Goal: Task Accomplishment & Management: Complete application form

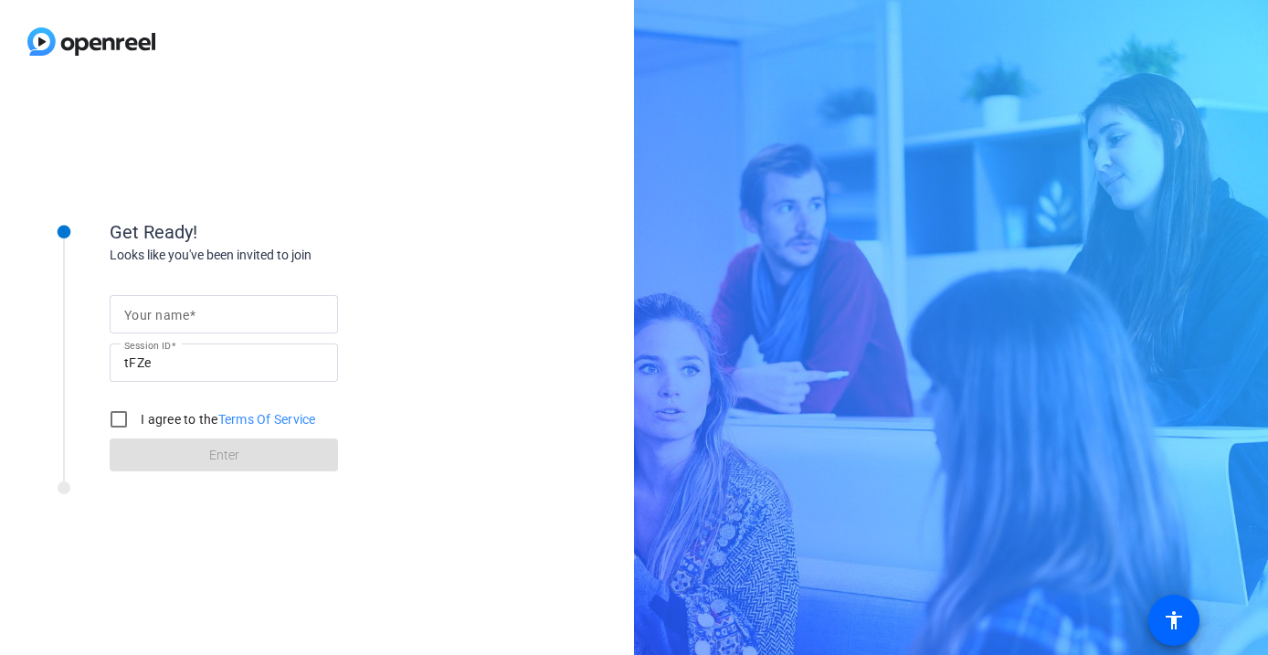
click at [258, 312] on input "Your name" at bounding box center [223, 314] width 199 height 22
type input "[PERSON_NAME]"
click at [133, 412] on input "I agree to the Terms Of Service" at bounding box center [118, 419] width 37 height 37
checkbox input "true"
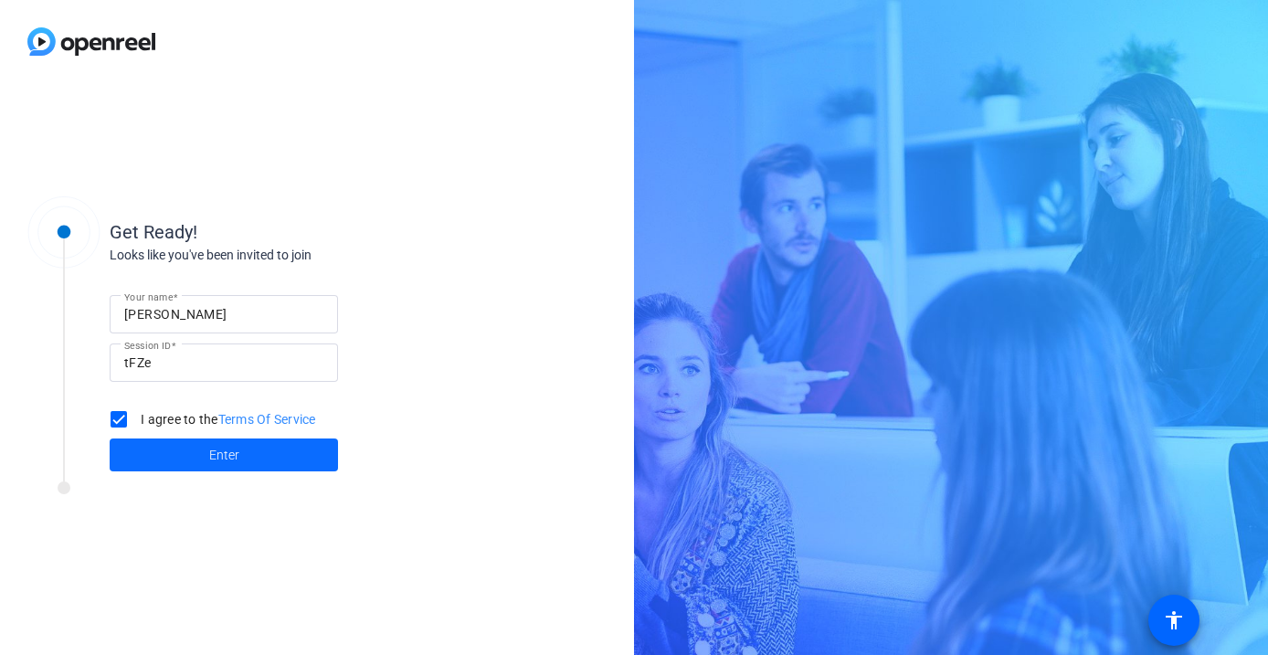
click at [229, 457] on span "Enter" at bounding box center [224, 455] width 30 height 19
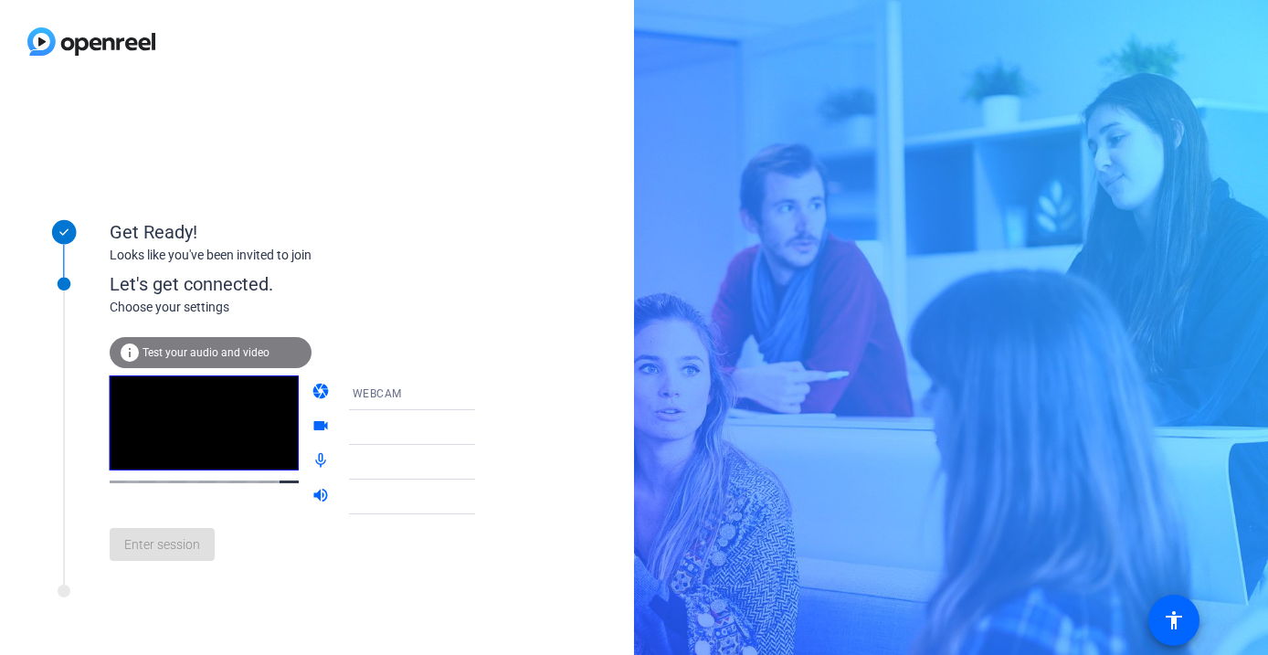
click at [396, 394] on div "WEBCAM" at bounding box center [421, 393] width 137 height 23
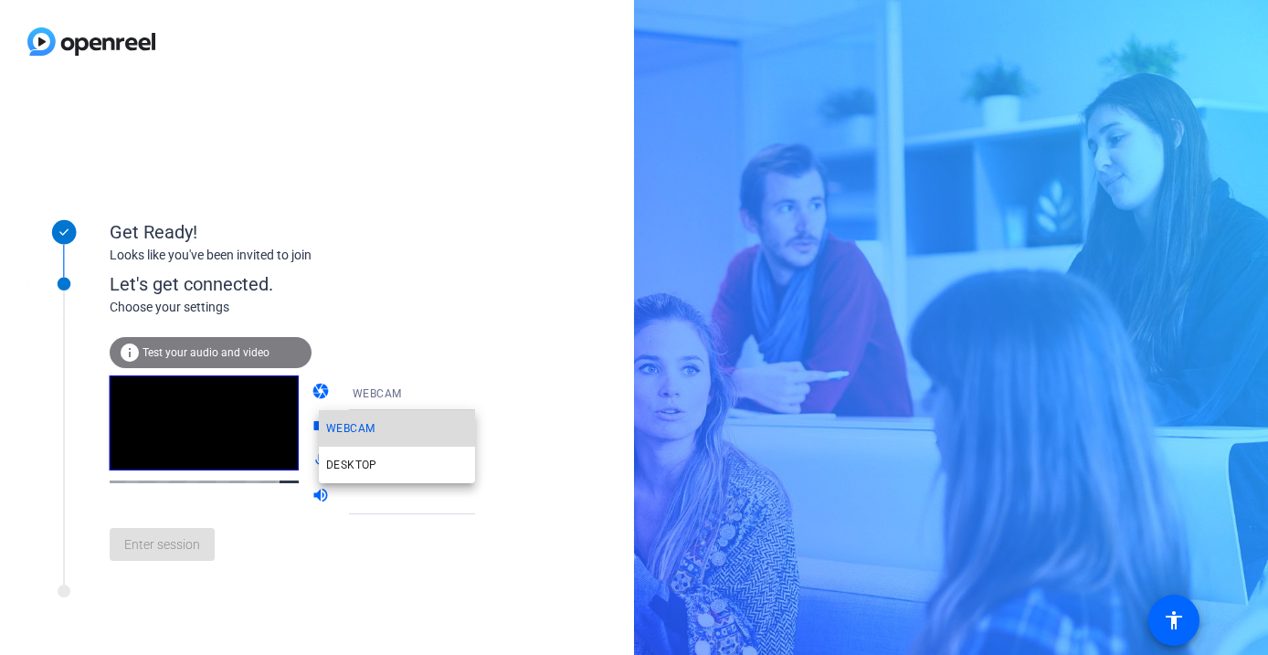
click at [376, 433] on mat-option "WEBCAM" at bounding box center [397, 428] width 156 height 37
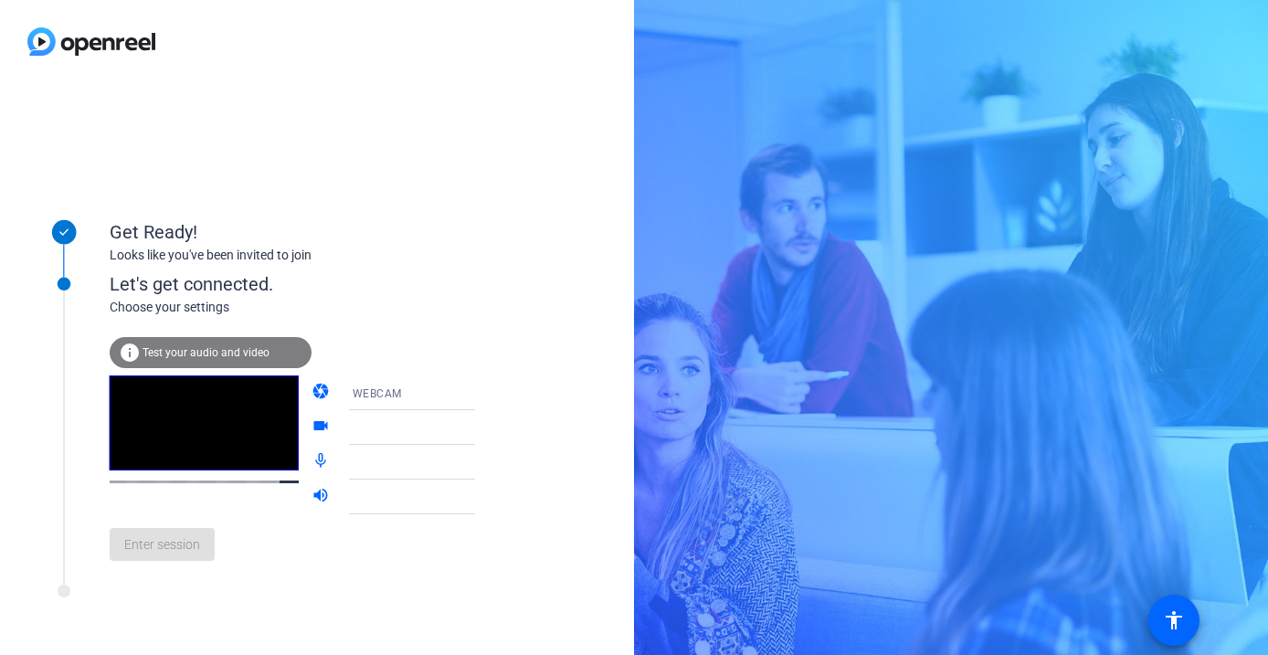
click at [378, 431] on div at bounding box center [421, 428] width 137 height 22
click at [482, 436] on icon at bounding box center [493, 428] width 22 height 22
click at [416, 398] on div "WEBCAM" at bounding box center [421, 393] width 137 height 23
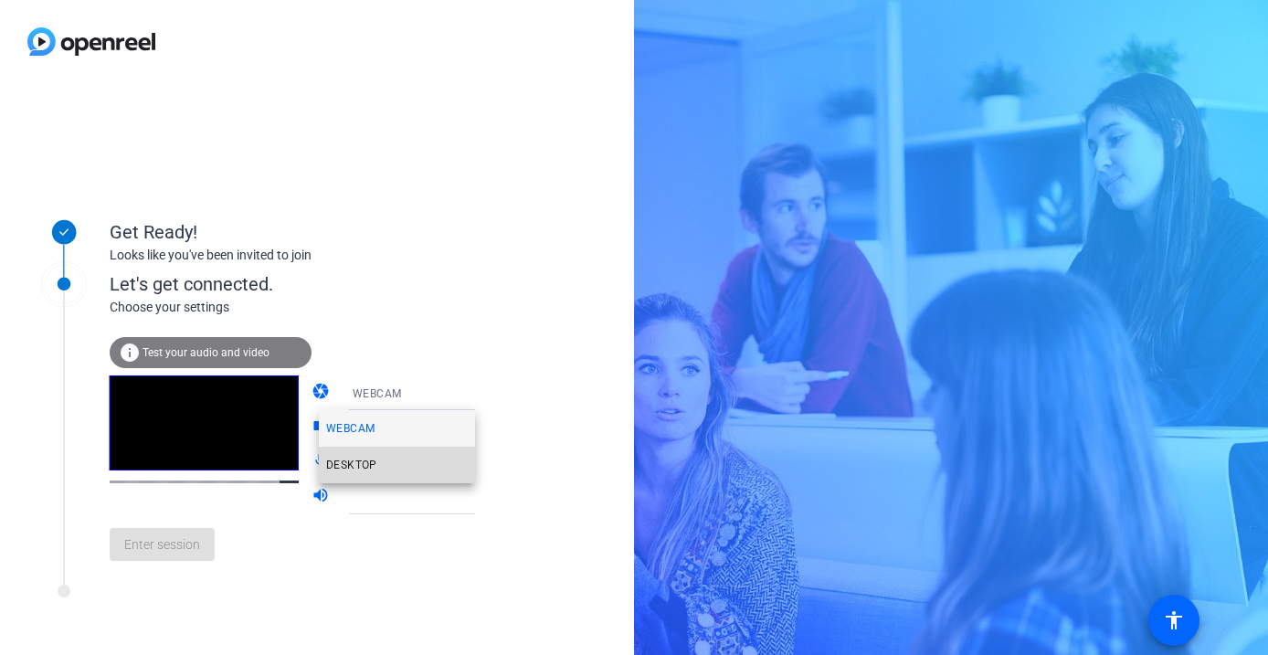
click at [406, 462] on mat-option "DESKTOP" at bounding box center [397, 465] width 156 height 37
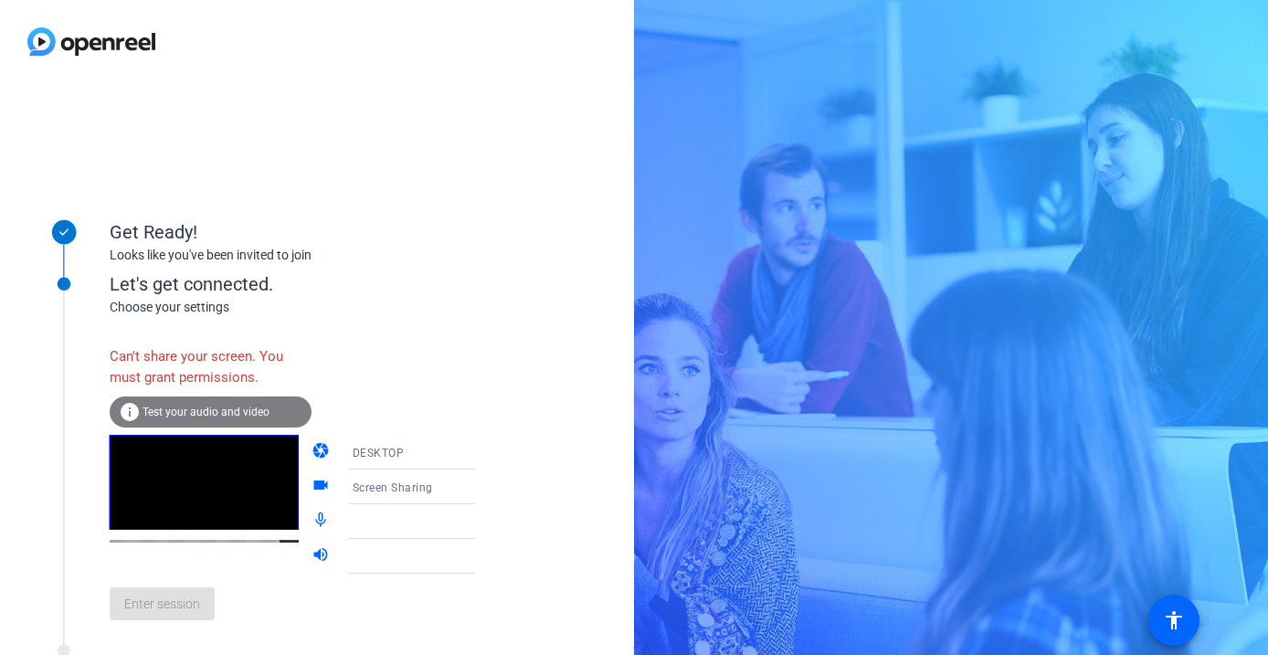
click at [386, 451] on div "DESKTOP" at bounding box center [421, 452] width 137 height 23
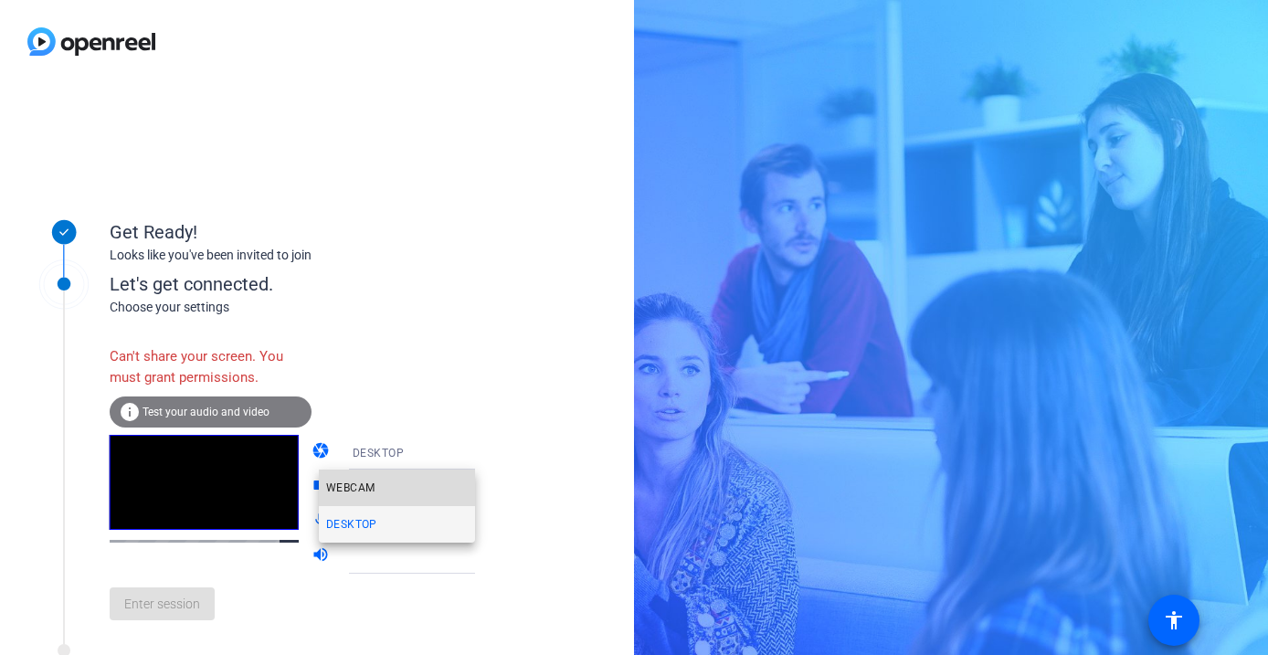
click at [379, 491] on mat-option "WEBCAM" at bounding box center [397, 488] width 156 height 37
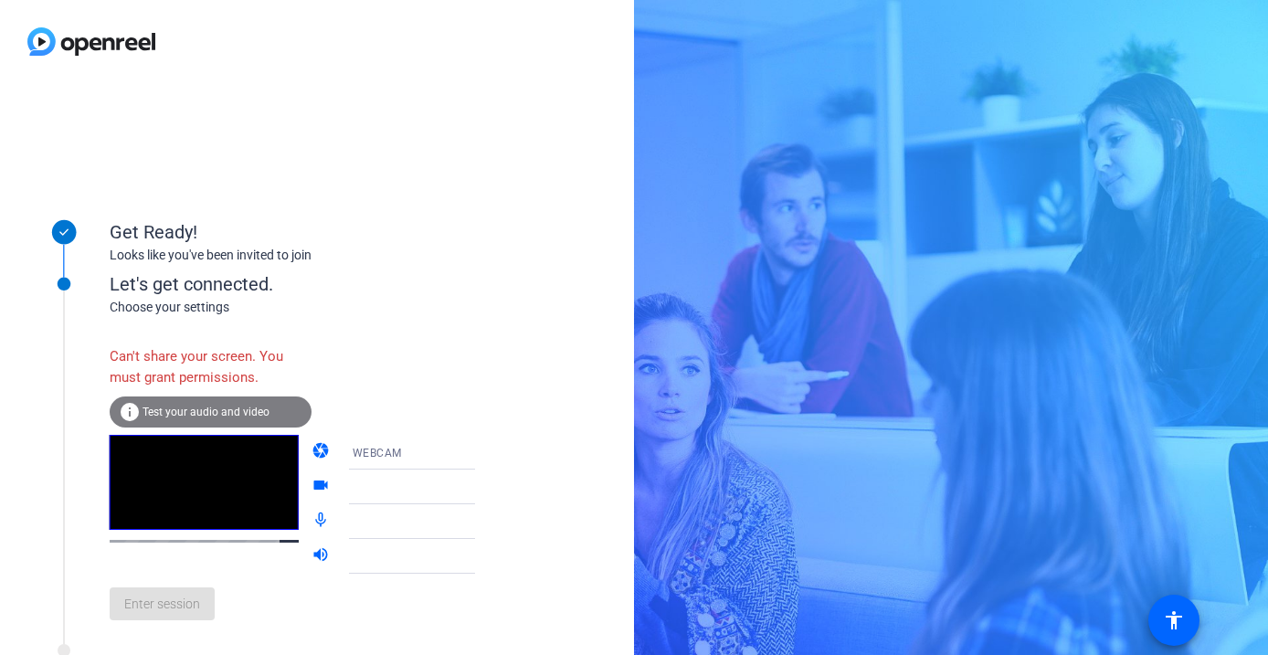
click at [379, 492] on div at bounding box center [421, 487] width 137 height 22
click at [456, 487] on div "camera WEBCAM videocam mic_none volume_up" at bounding box center [412, 504] width 202 height 139
click at [156, 292] on div "Let's get connected." at bounding box center [311, 283] width 403 height 27
click at [201, 435] on video at bounding box center [204, 482] width 189 height 95
click at [171, 496] on div at bounding box center [204, 504] width 189 height 139
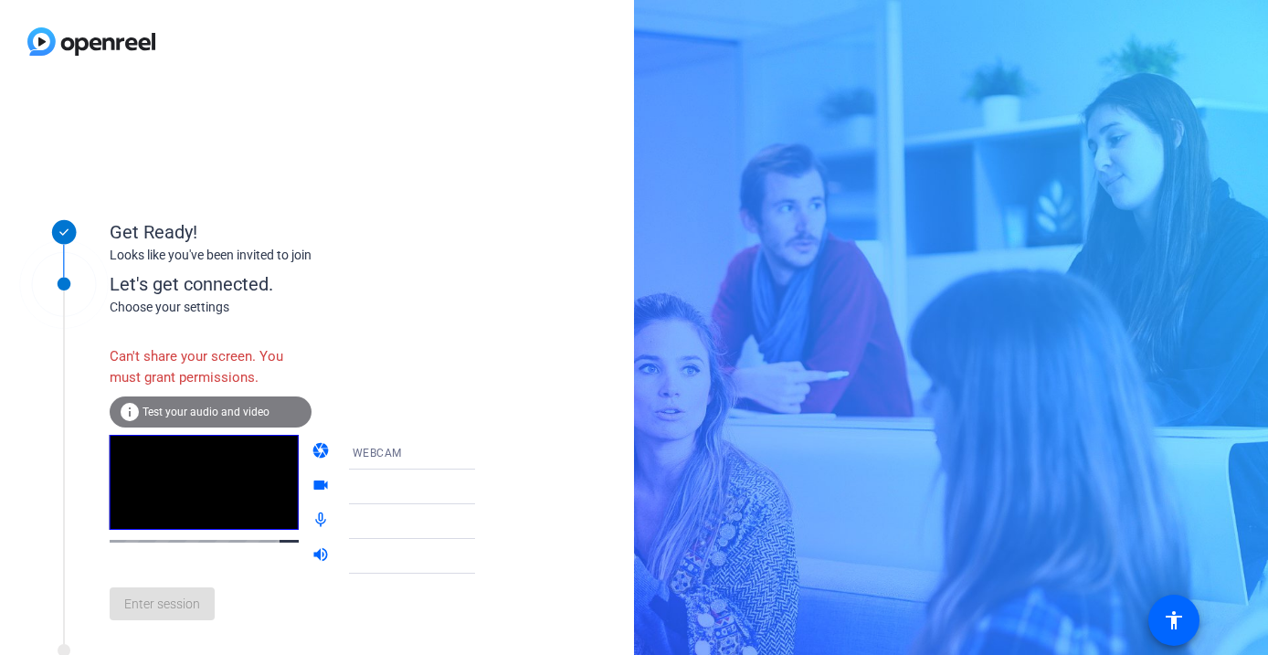
click at [343, 539] on div at bounding box center [425, 549] width 175 height 20
click at [464, 539] on div at bounding box center [425, 549] width 175 height 20
click at [444, 504] on div at bounding box center [425, 514] width 175 height 20
click at [414, 504] on div at bounding box center [425, 514] width 175 height 20
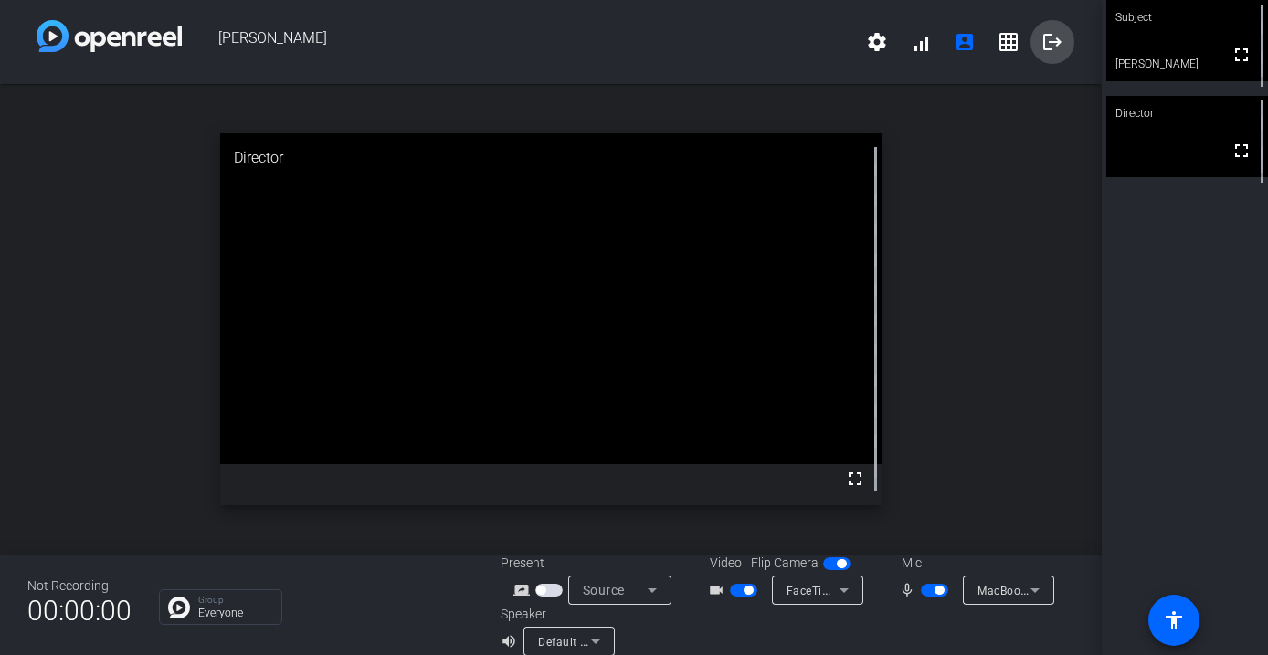
click at [1054, 38] on mat-icon "logout" at bounding box center [1052, 42] width 22 height 22
